Goal: Information Seeking & Learning: Find contact information

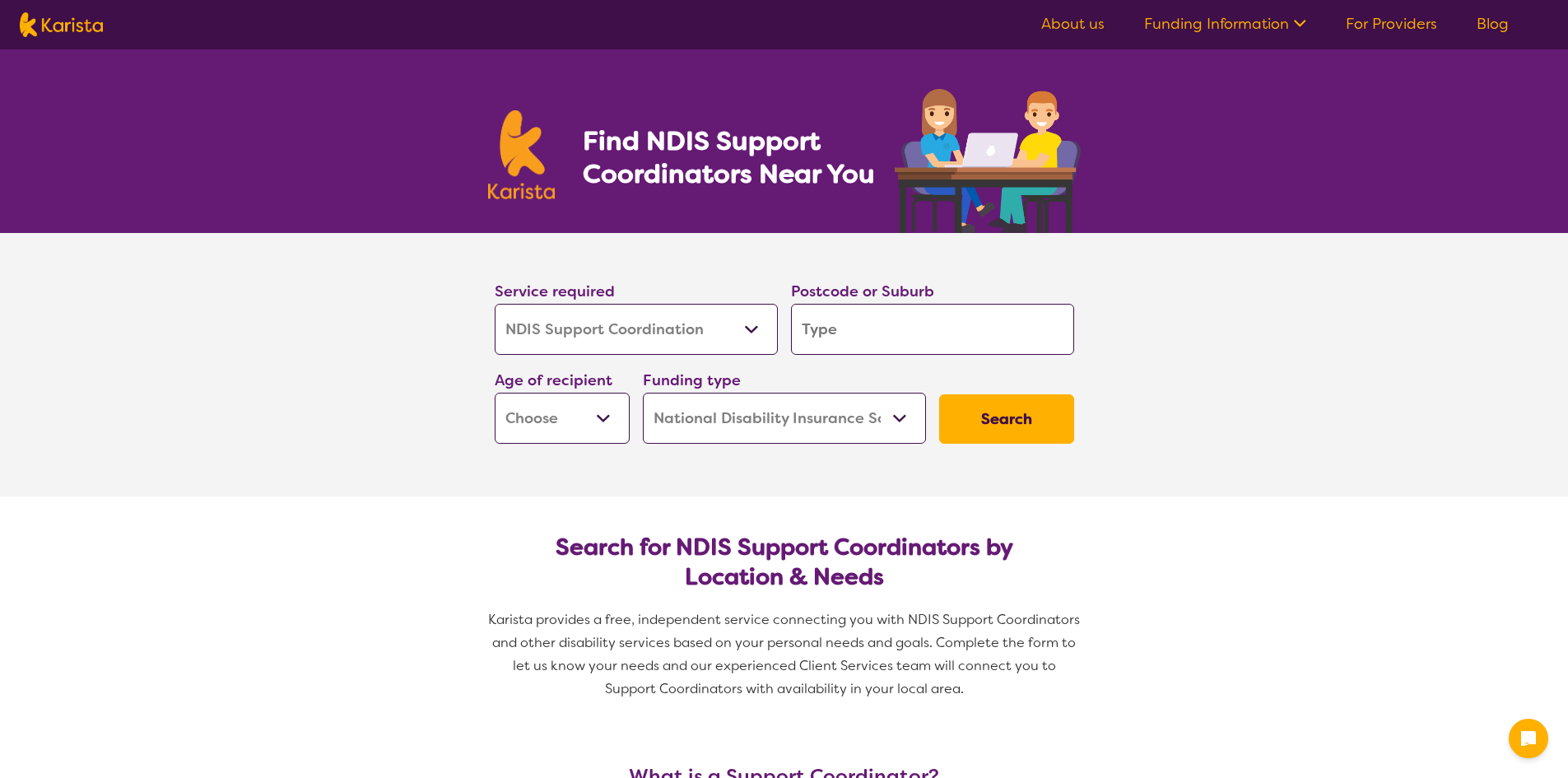
select select "NDIS Support Coordination"
select select "NDIS"
select select "NDIS Support Coordination"
select select "NDIS"
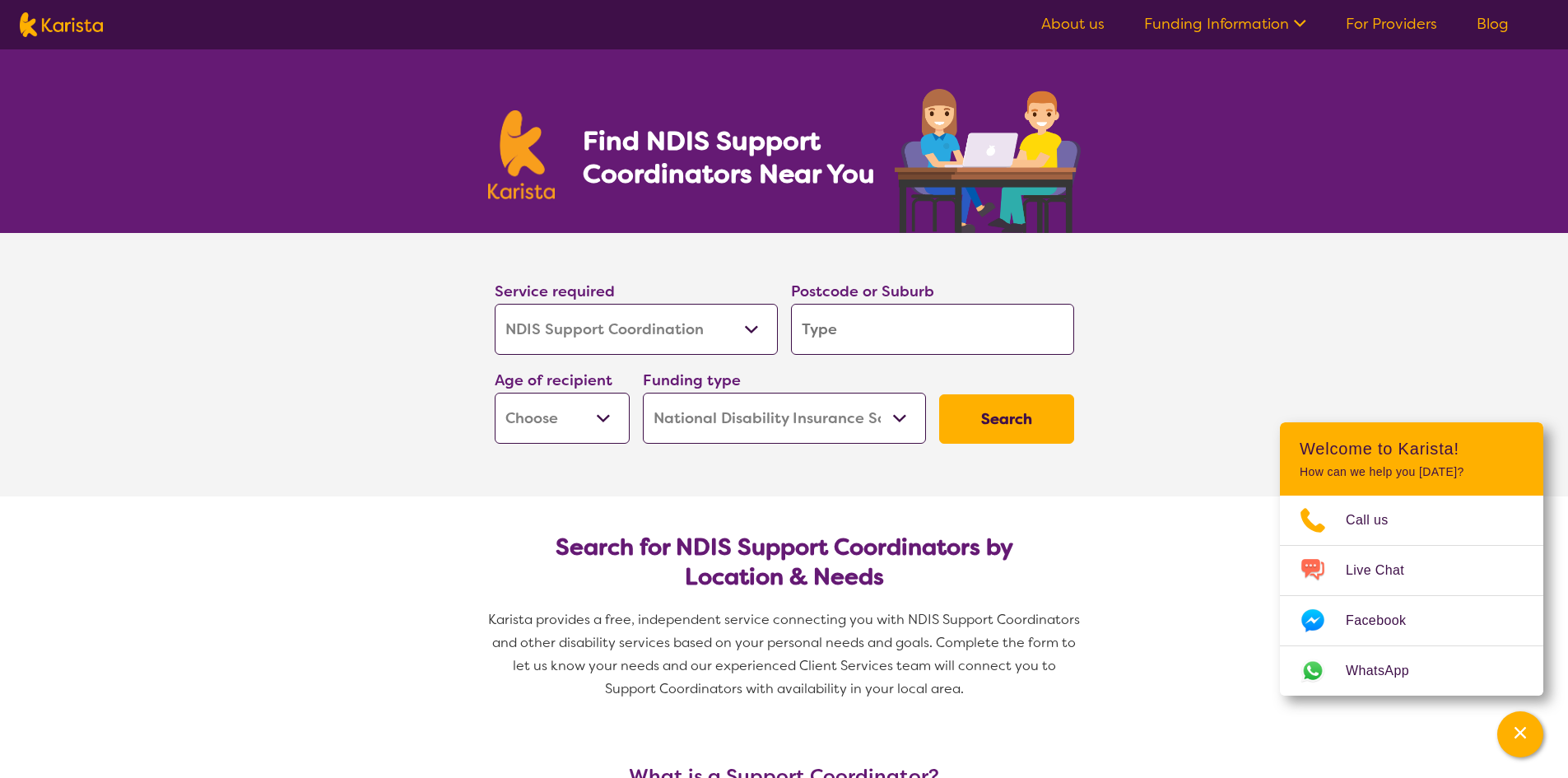
click at [838, 323] on input "search" at bounding box center [933, 329] width 283 height 51
type input "4"
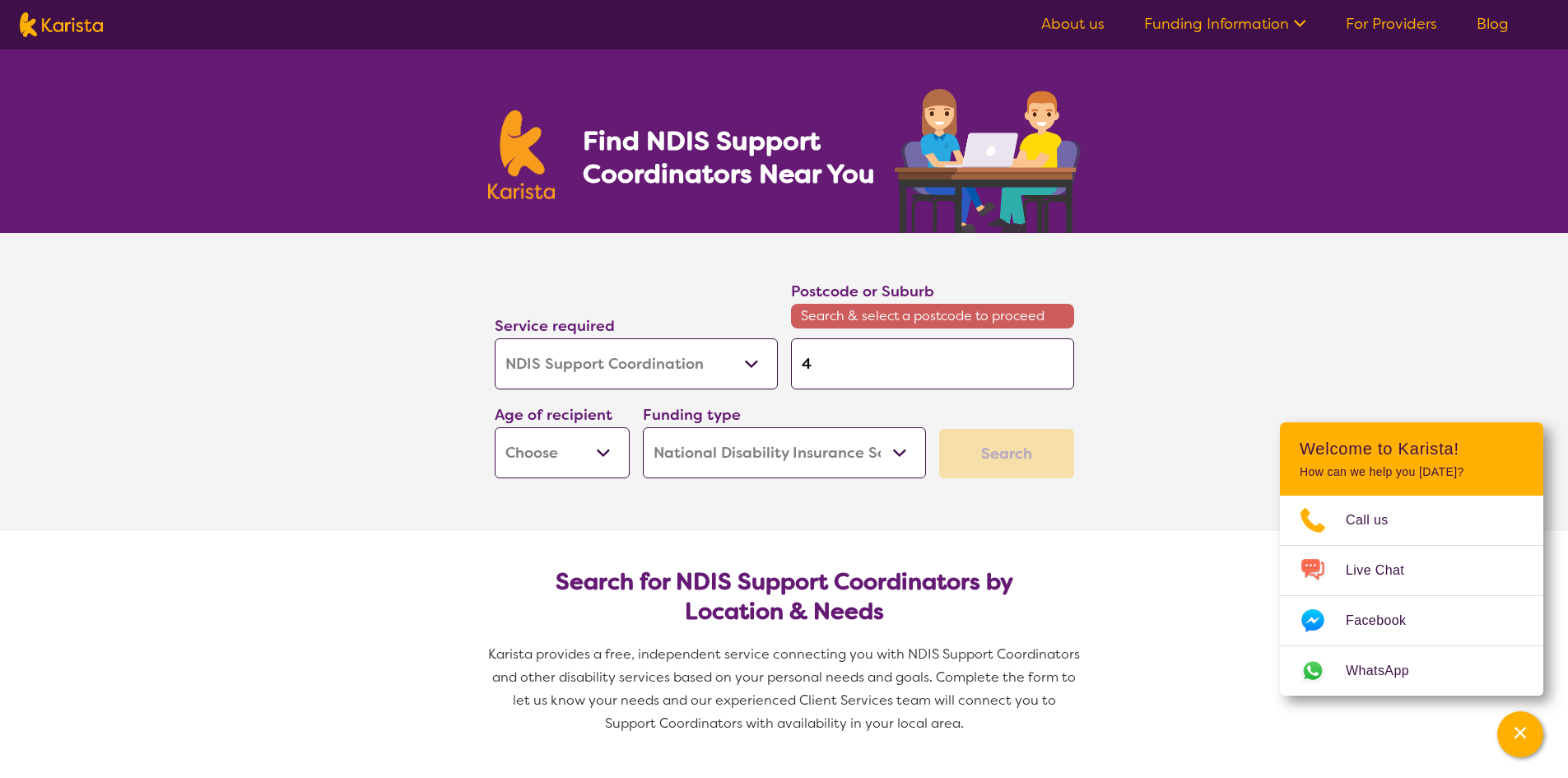
type input "43"
type input "430"
type input "4306"
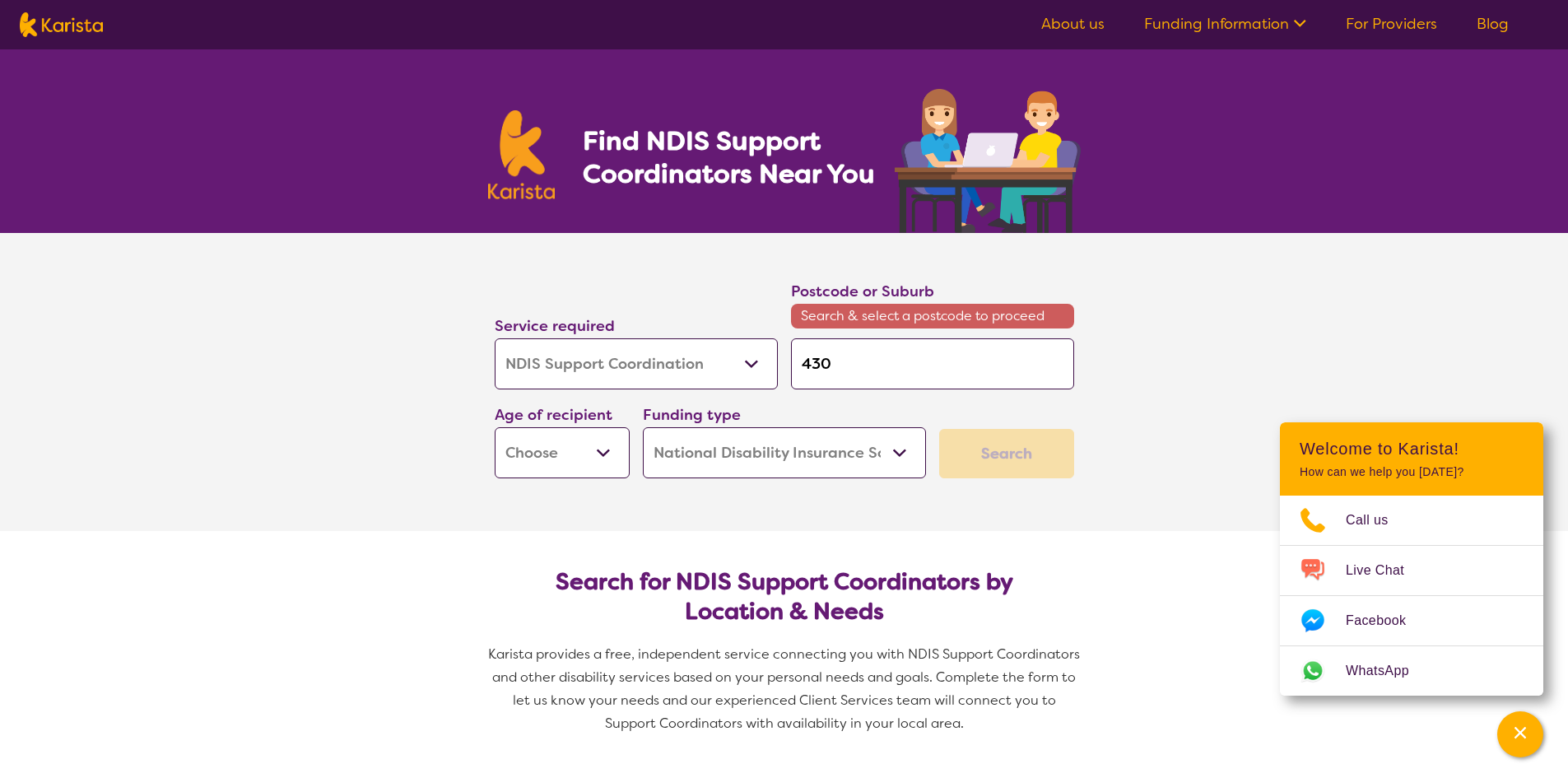
type input "4306"
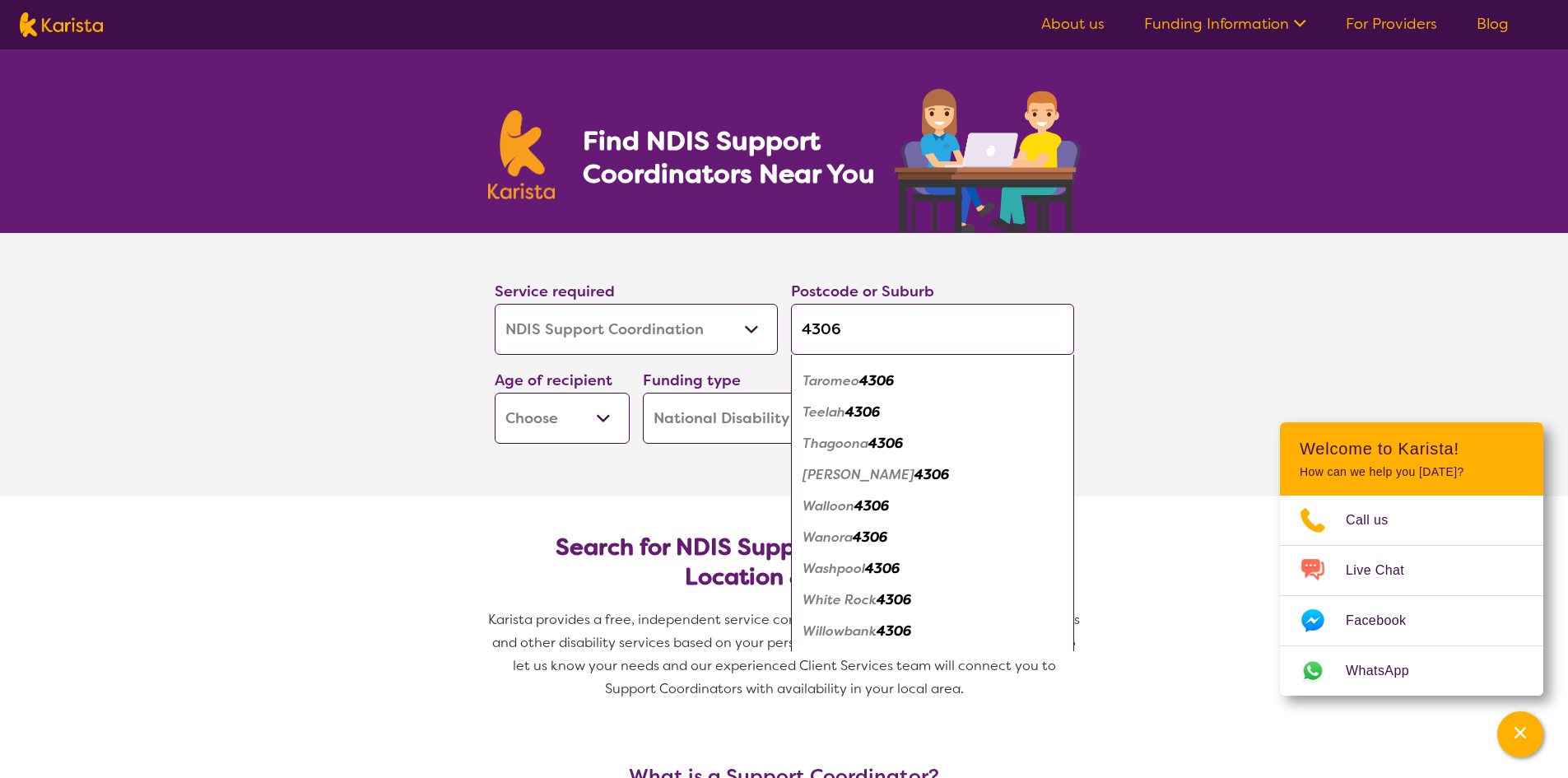
scroll to position [1482, 0]
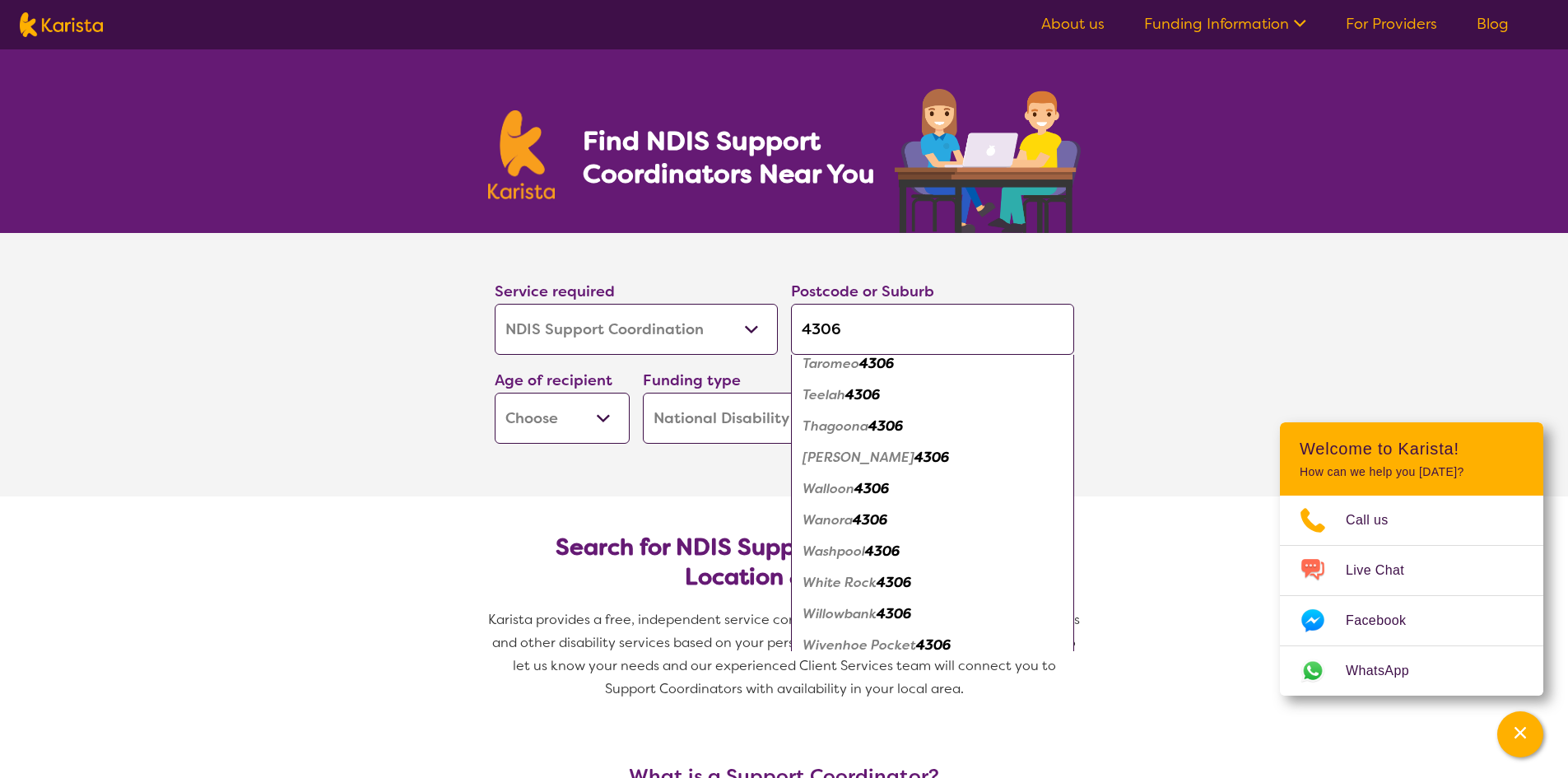
type input "4306"
click at [842, 486] on em "Walloon" at bounding box center [828, 488] width 52 height 17
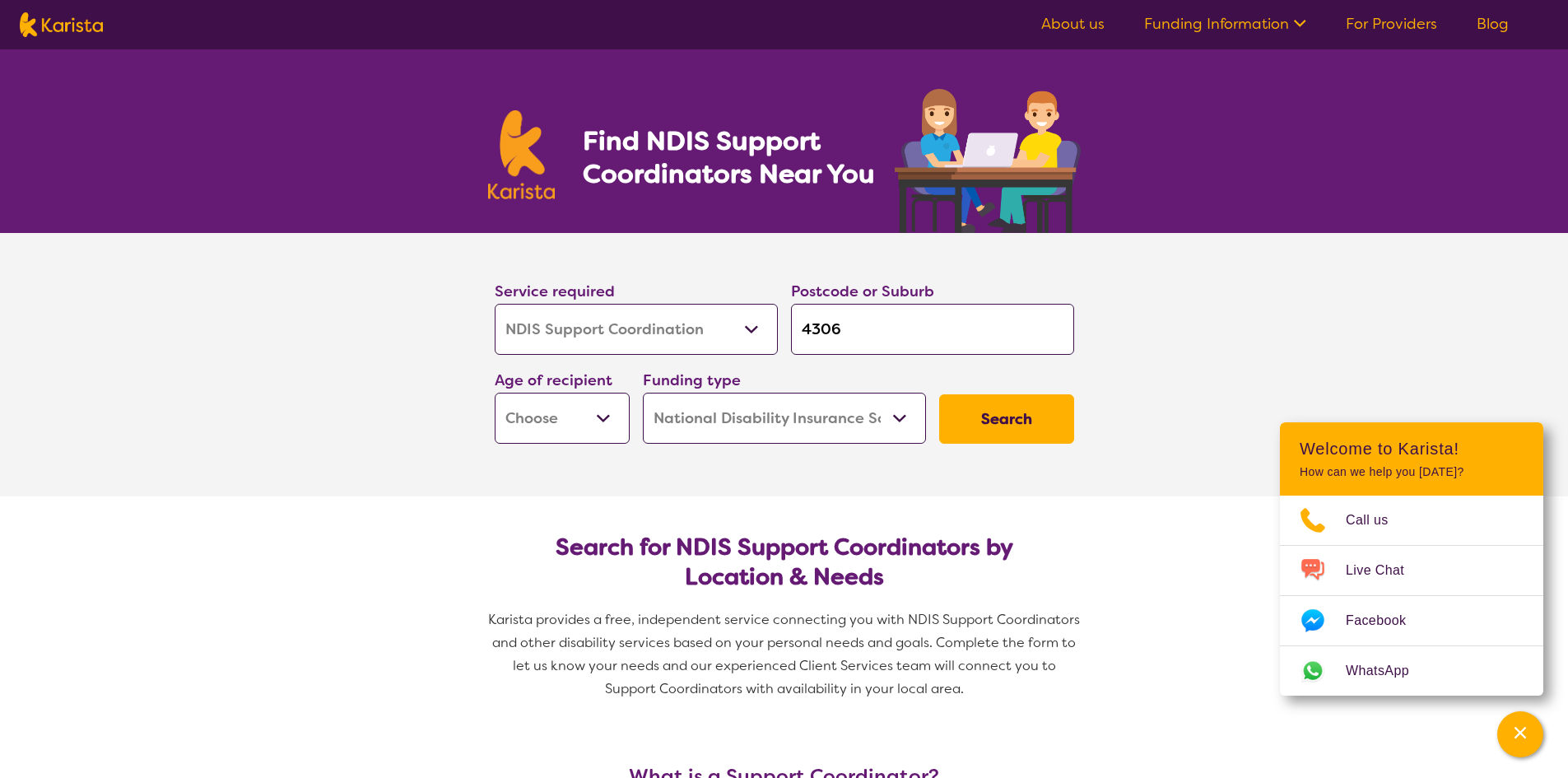
click at [589, 423] on select "Early Childhood - 0 to 9 Child - 10 to 11 Adolescent - 12 to 17 Adult - 18 to 6…" at bounding box center [562, 418] width 135 height 51
select select "AD"
click at [495, 393] on select "Early Childhood - 0 to 9 Child - 10 to 11 Adolescent - 12 to 17 Adult - 18 to 6…" at bounding box center [562, 418] width 135 height 51
select select "AD"
click at [816, 423] on select "Home Care Package (HCP) National Disability Insurance Scheme (NDIS) I don't know" at bounding box center [784, 418] width 283 height 51
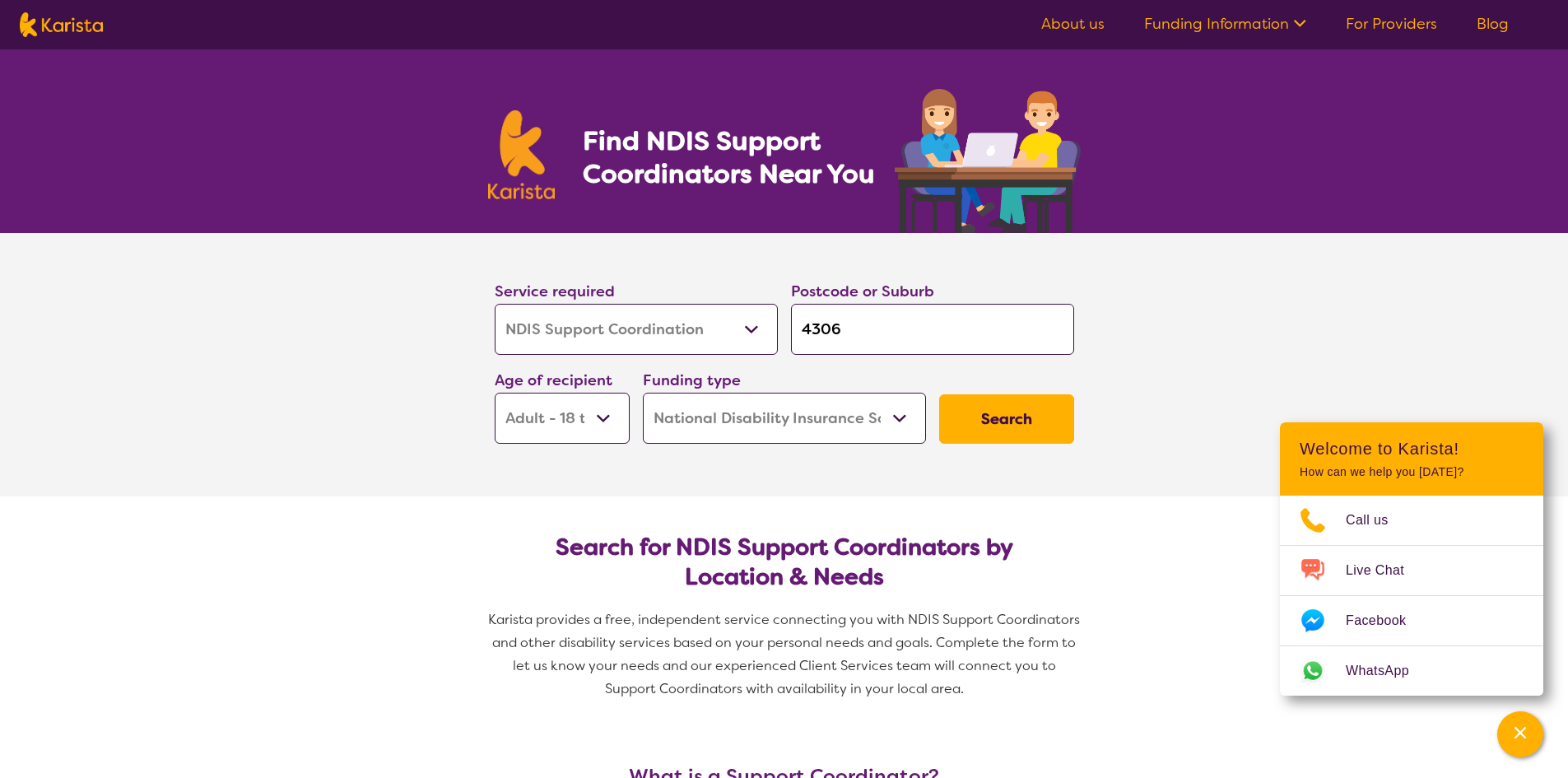
click at [816, 423] on select "Home Care Package (HCP) National Disability Insurance Scheme (NDIS) I don't know" at bounding box center [784, 418] width 283 height 51
click at [1038, 410] on button "Search" at bounding box center [1007, 419] width 135 height 50
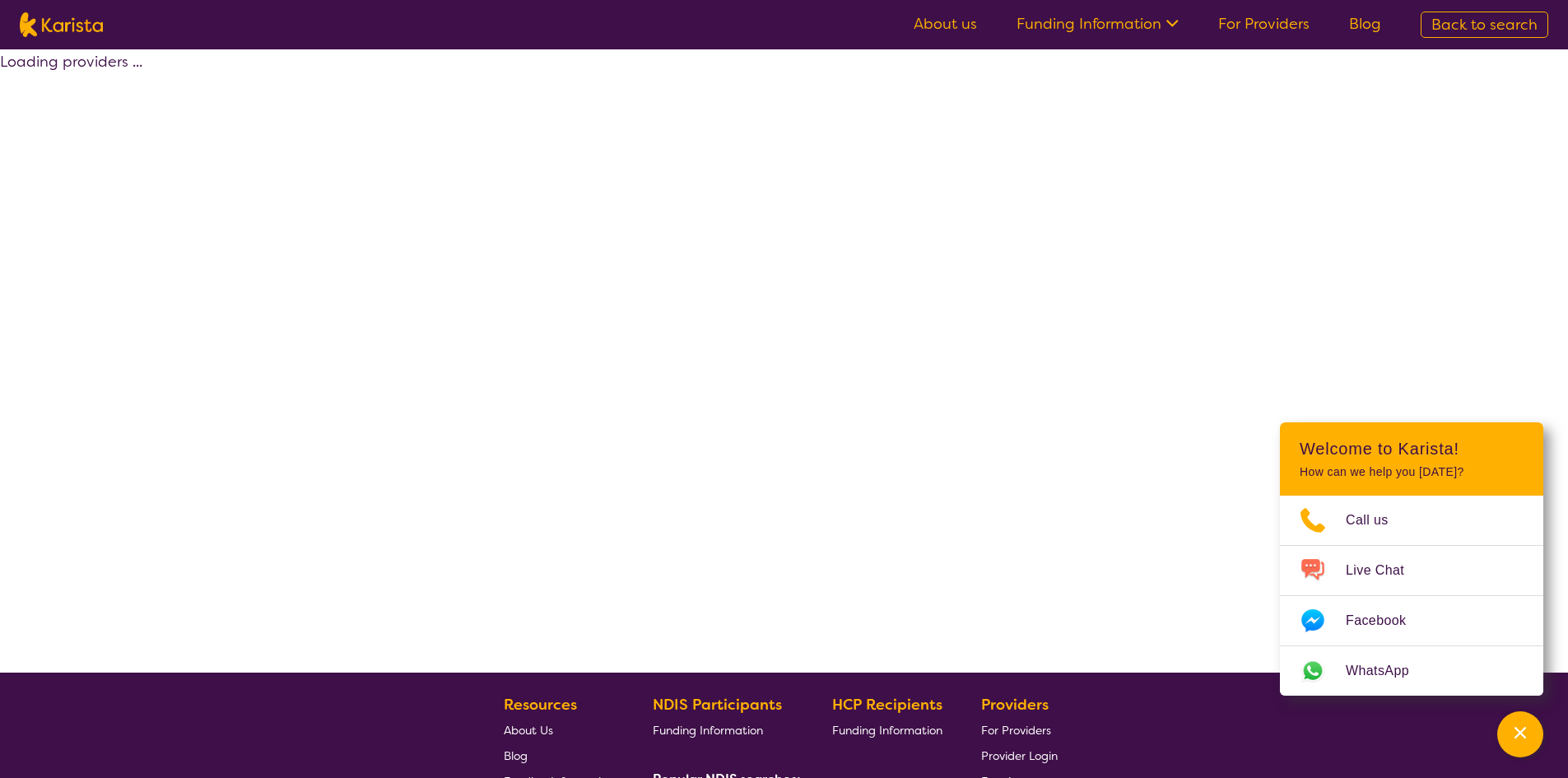
select select "by_score"
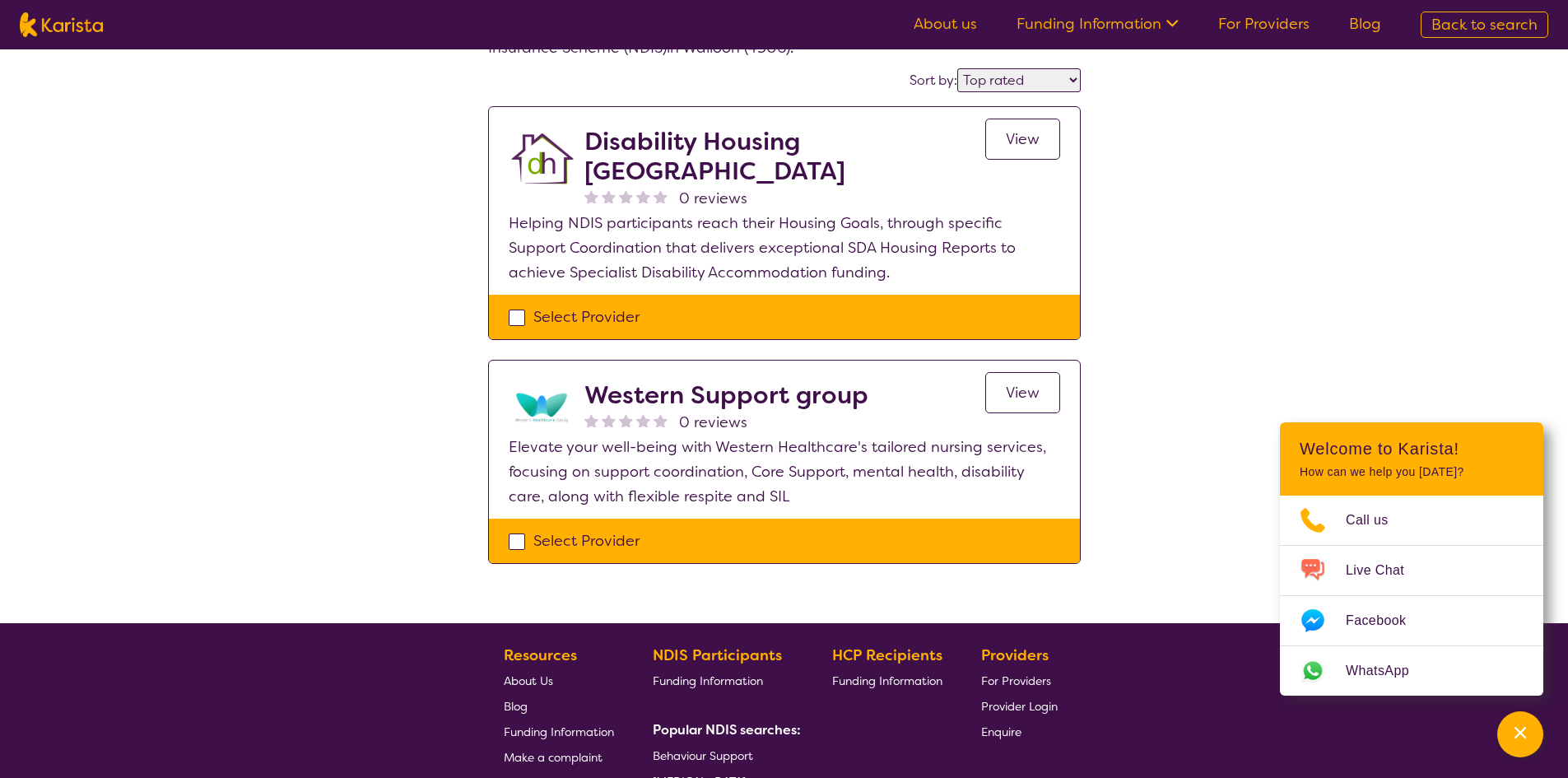
scroll to position [165, 0]
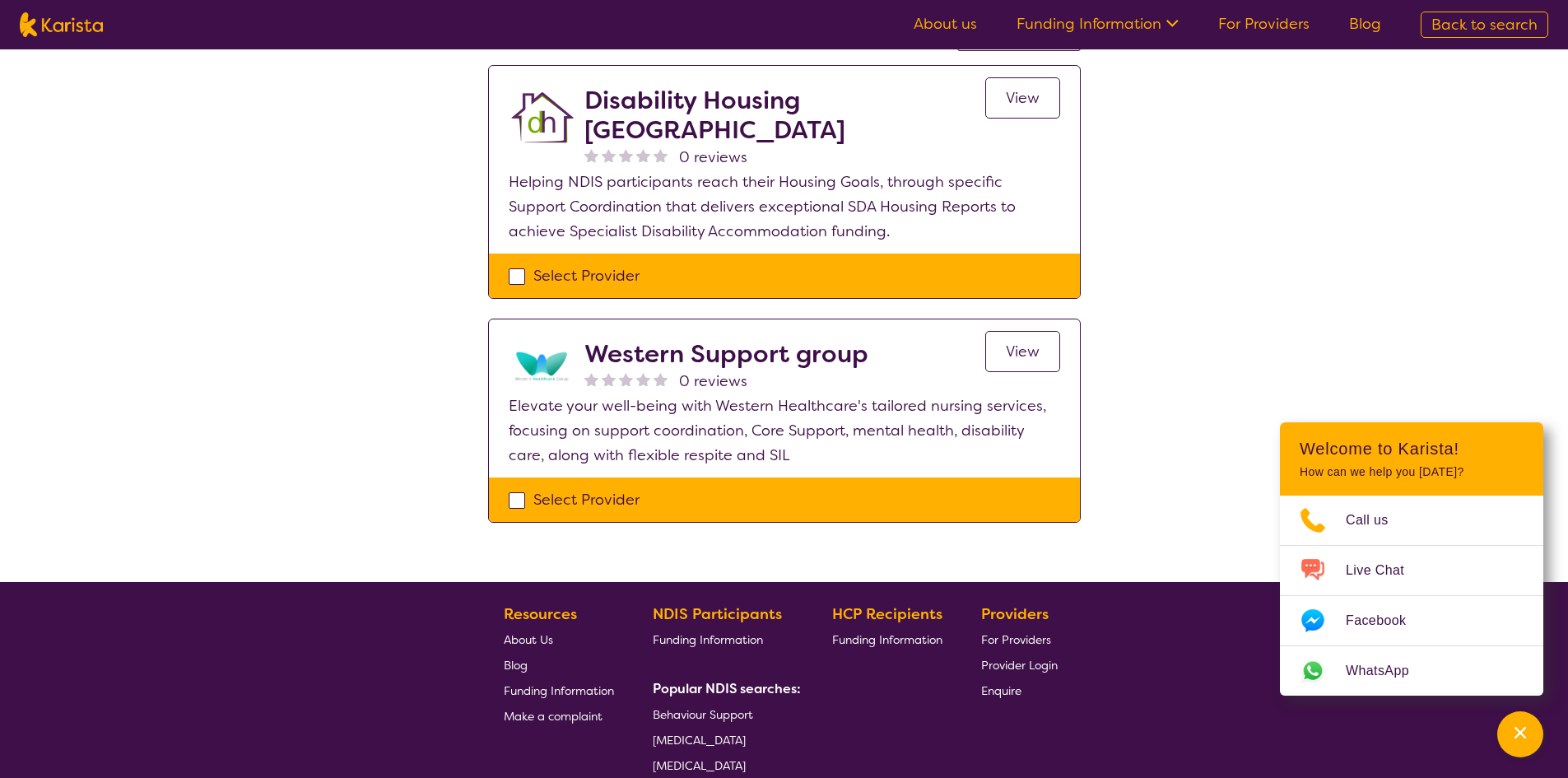
click at [1027, 342] on span "View" at bounding box center [1023, 352] width 34 height 20
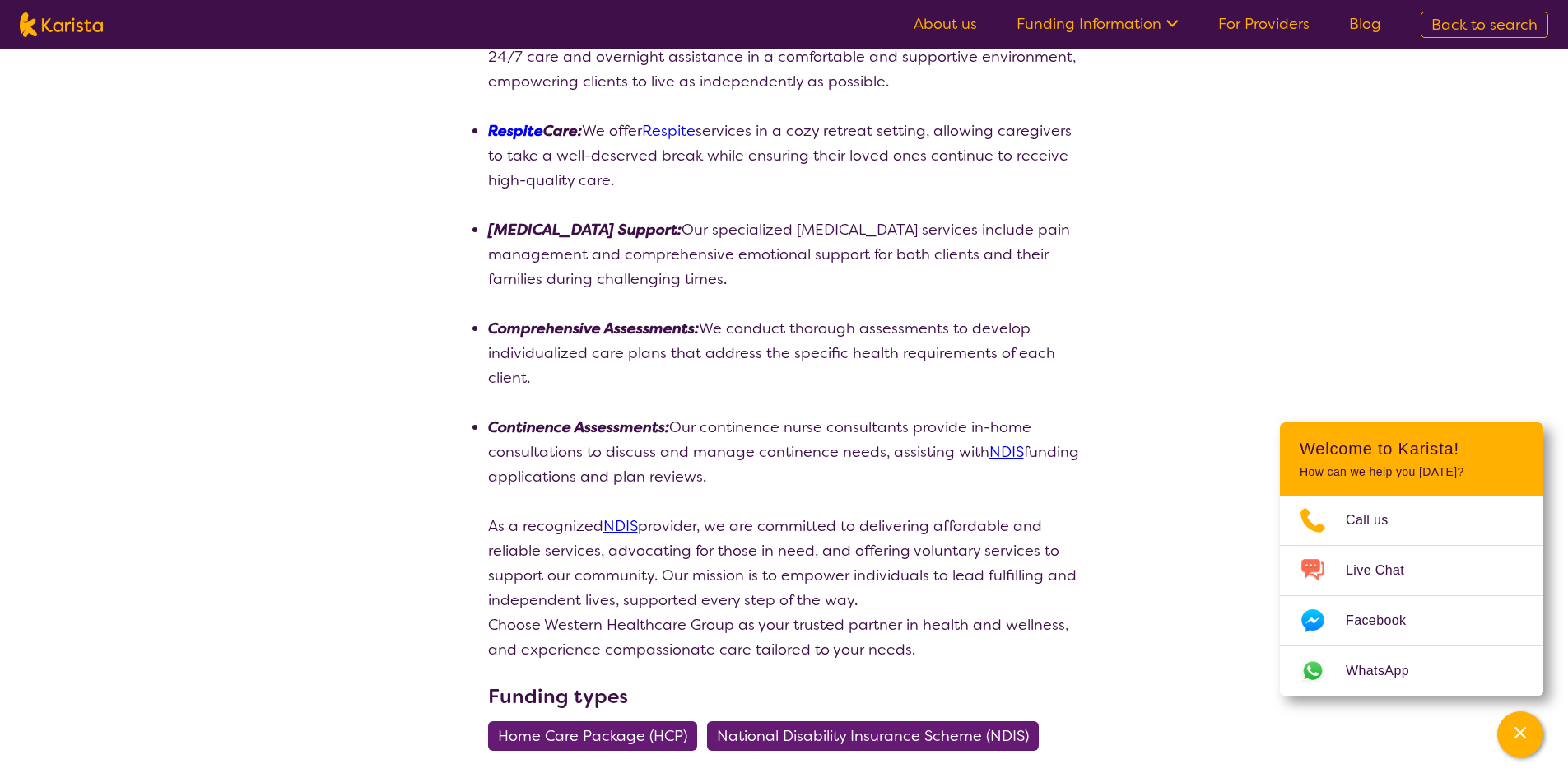
scroll to position [988, 0]
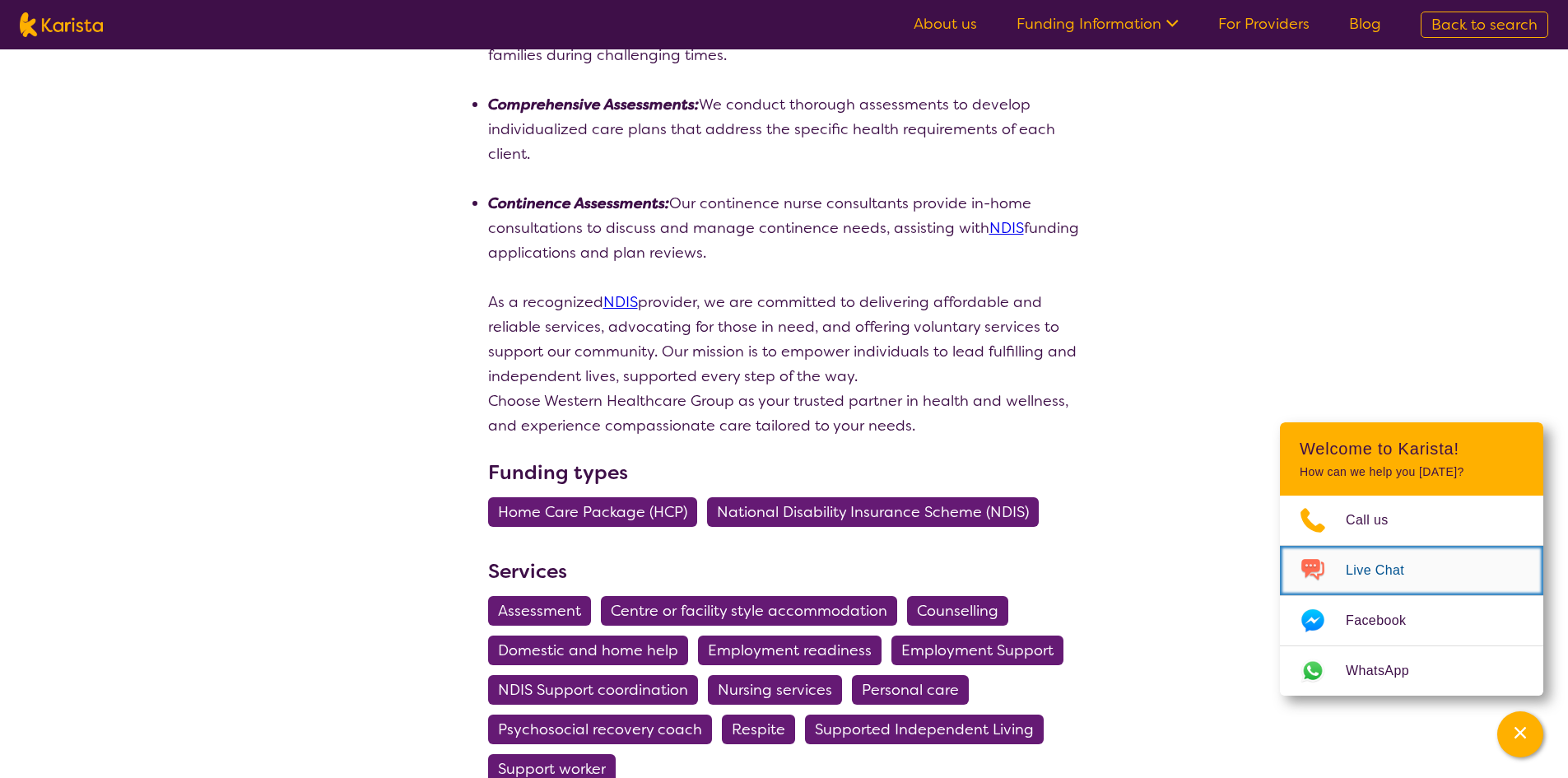
click at [1367, 572] on span "Live Chat" at bounding box center [1384, 571] width 78 height 24
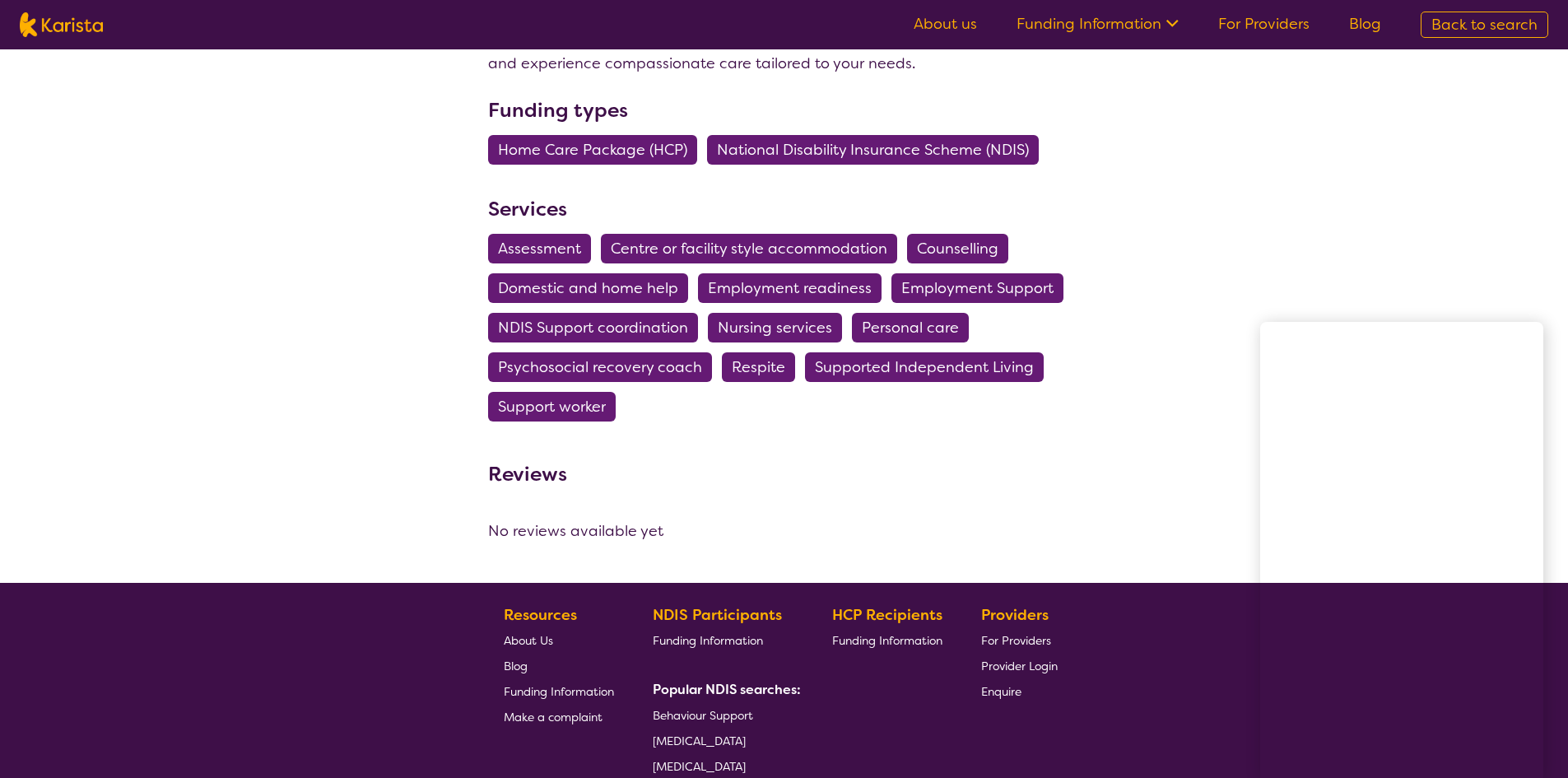
scroll to position [1305, 0]
